Goal: Transaction & Acquisition: Purchase product/service

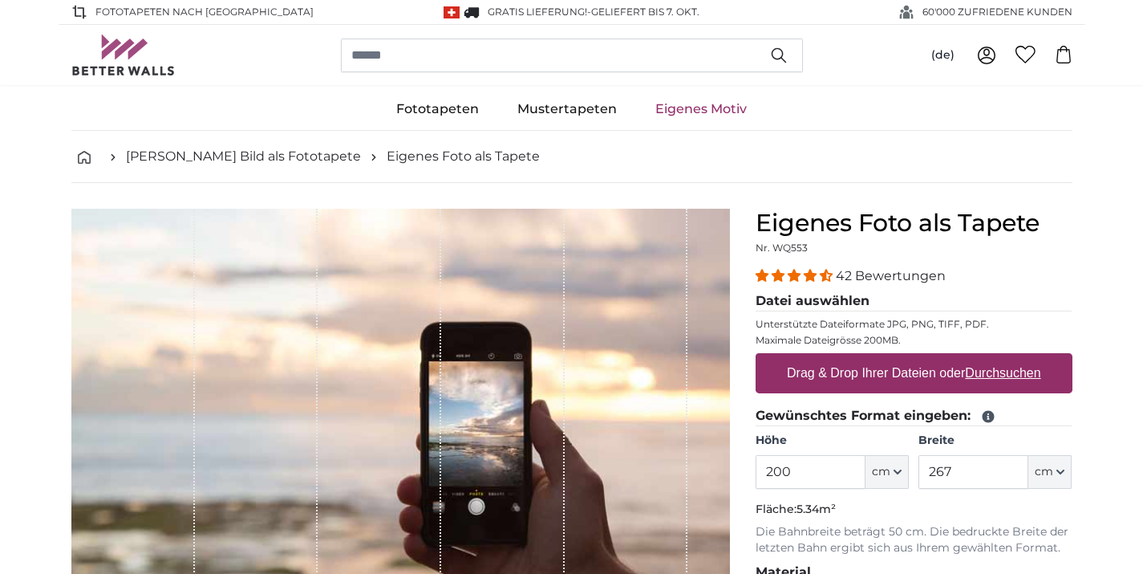
click at [989, 371] on u "Durchsuchen" at bounding box center [1002, 373] width 75 height 14
click at [989, 358] on input "Drag & Drop Ihrer Dateien oder Durchsuchen" at bounding box center [914, 355] width 317 height 5
type input "**********"
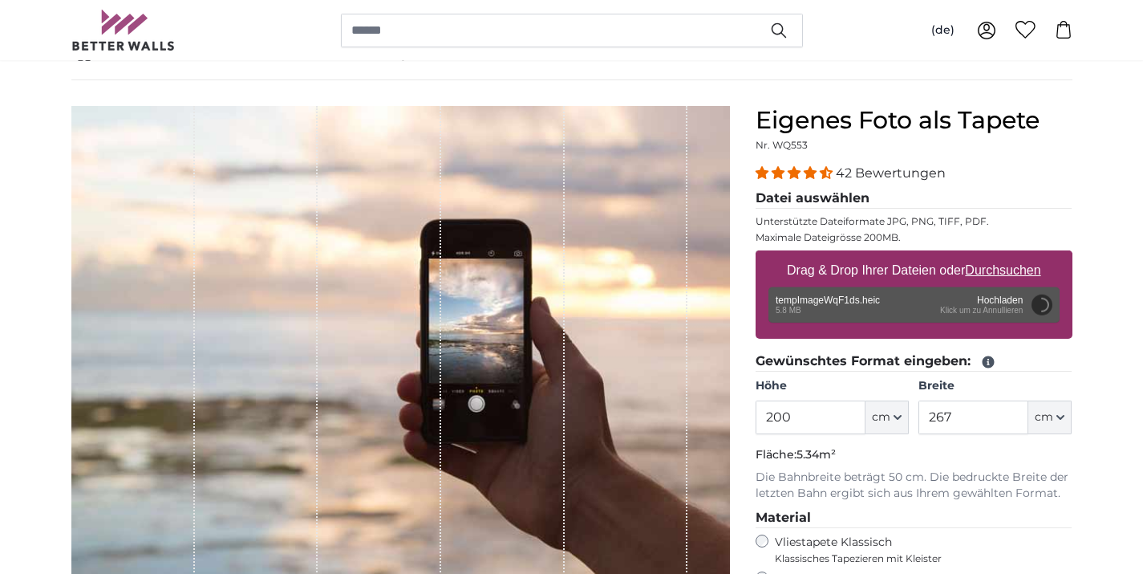
scroll to position [103, 0]
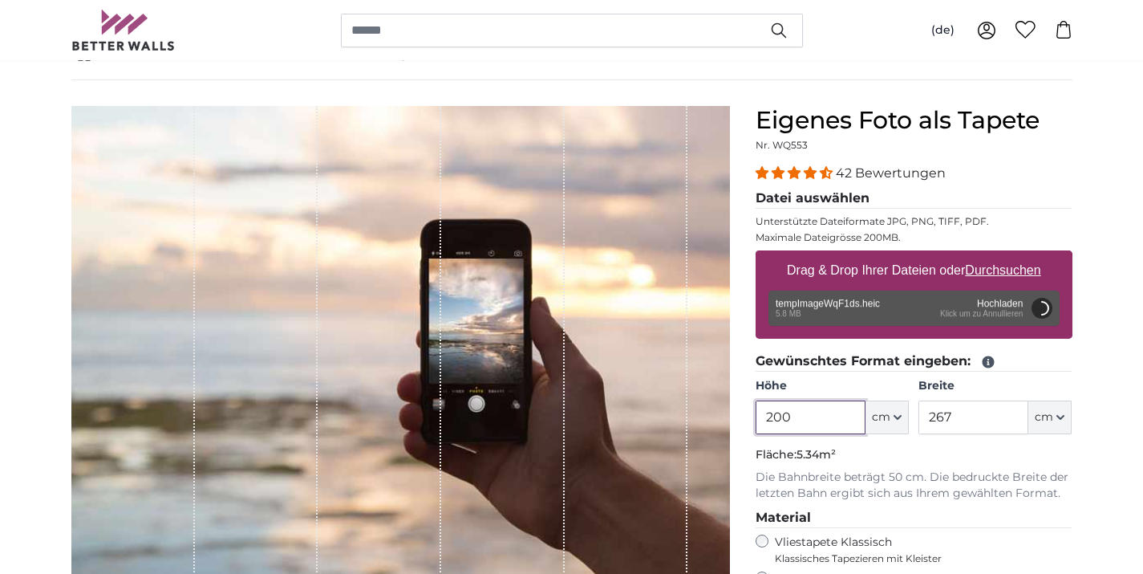
click at [810, 425] on input "200" at bounding box center [811, 417] width 110 height 34
type input "226"
click at [952, 414] on input "267" at bounding box center [973, 417] width 110 height 34
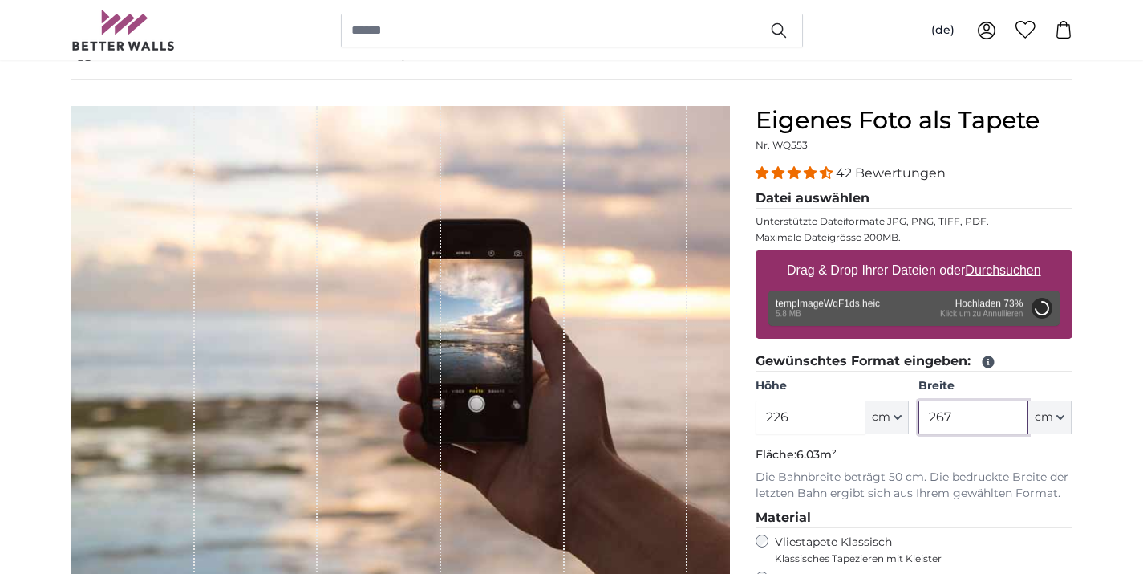
click at [952, 414] on input "267" at bounding box center [973, 417] width 110 height 34
click at [952, 416] on input "267" at bounding box center [973, 417] width 110 height 34
type input "2"
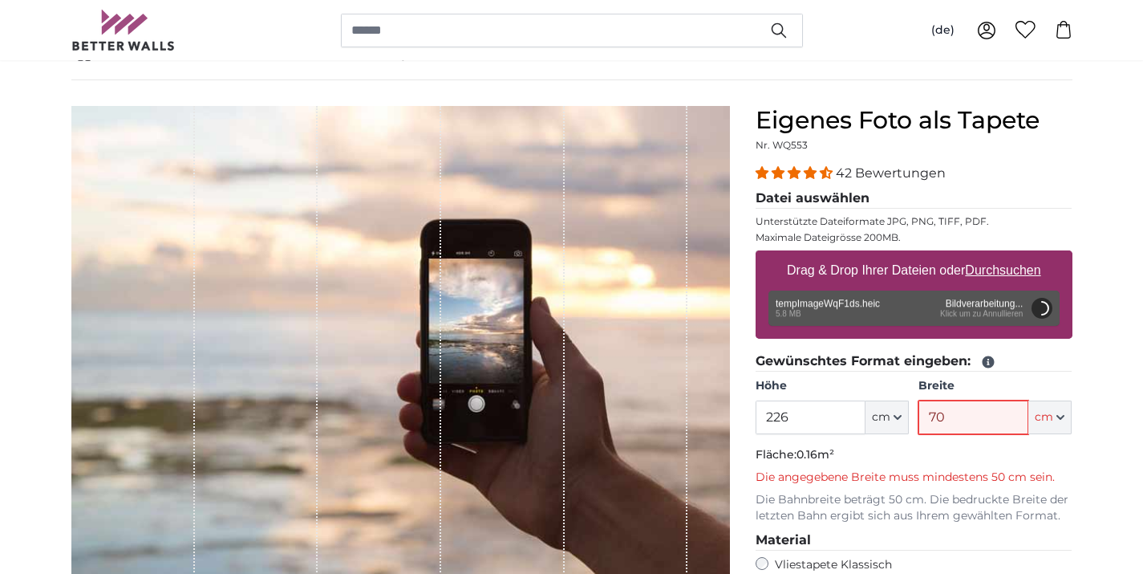
type input "700"
